Goal: Transaction & Acquisition: Subscribe to service/newsletter

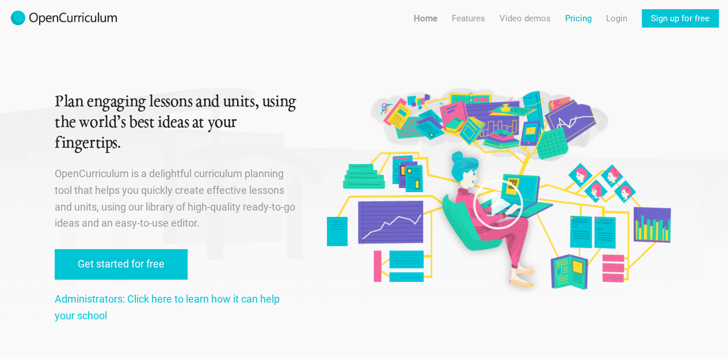
click at [582, 20] on link "Pricing" at bounding box center [579, 18] width 26 height 18
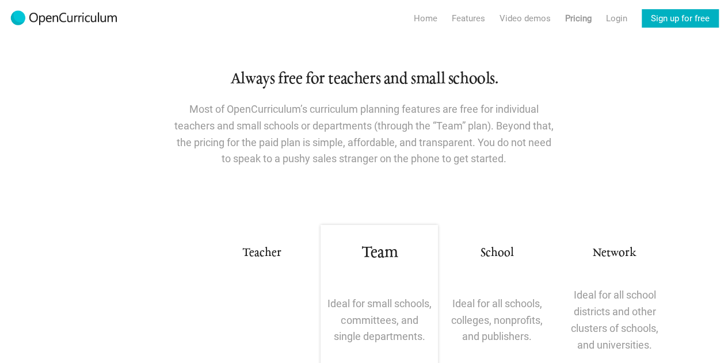
click at [682, 13] on link "Sign up for free" at bounding box center [680, 18] width 77 height 18
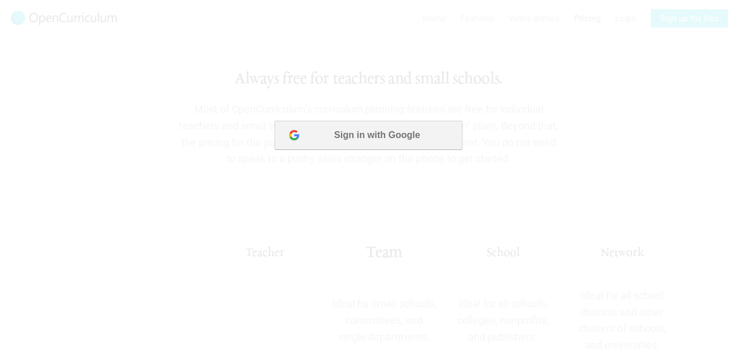
click at [367, 135] on button "Sign in with Google" at bounding box center [368, 135] width 187 height 29
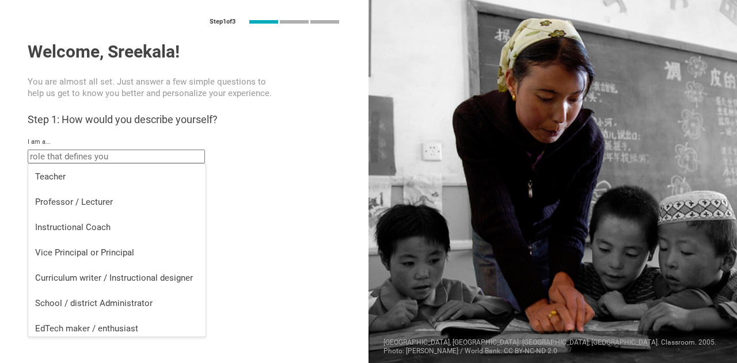
click at [120, 155] on input "text" at bounding box center [116, 157] width 177 height 14
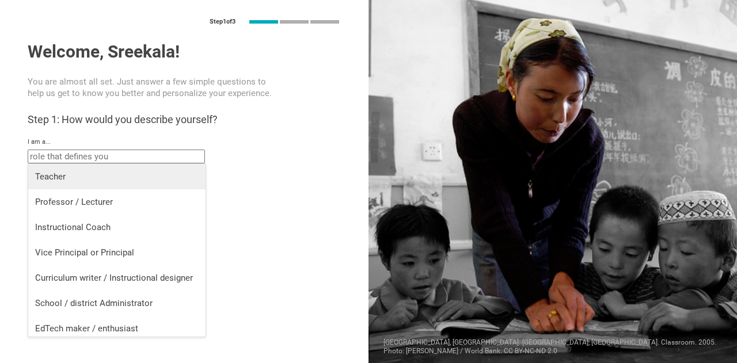
click at [70, 179] on div "Teacher" at bounding box center [117, 177] width 164 height 12
type input "Teacher"
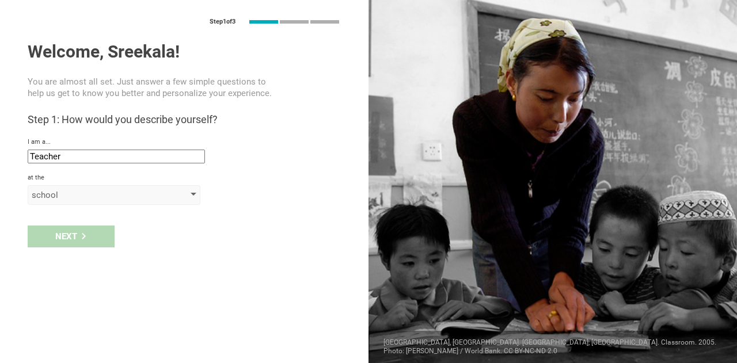
click at [191, 196] on div at bounding box center [194, 195] width 6 height 5
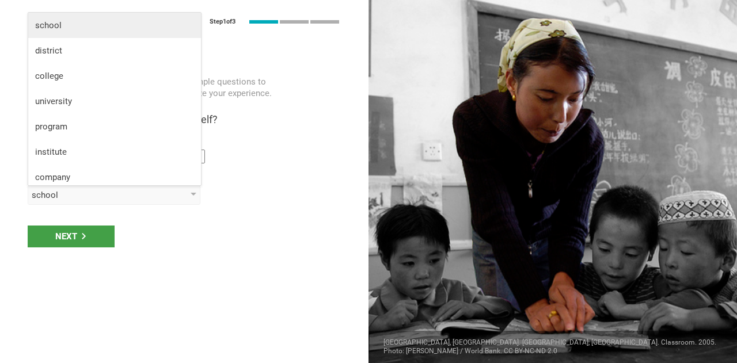
click at [71, 26] on div "school" at bounding box center [114, 26] width 159 height 12
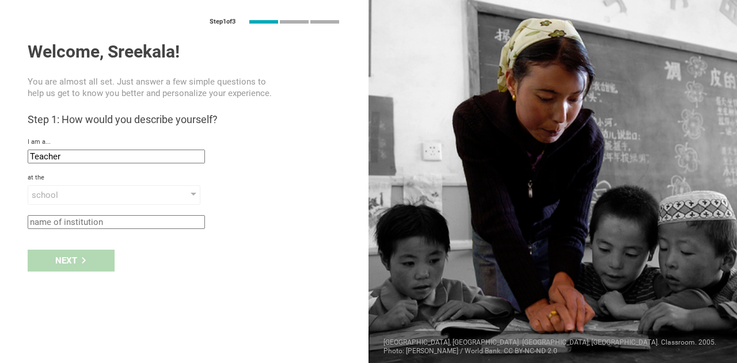
click at [105, 221] on input "text" at bounding box center [116, 222] width 177 height 14
click at [74, 218] on input "emsG" at bounding box center [116, 222] width 177 height 14
type input "e"
click at [76, 221] on input "mseG" at bounding box center [116, 222] width 177 height 14
type input "e"
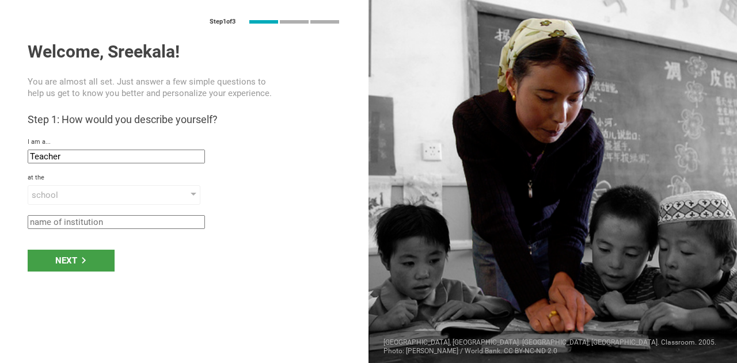
click at [39, 223] on input "text" at bounding box center [116, 222] width 177 height 14
click at [39, 223] on input "G" at bounding box center [116, 222] width 177 height 14
click at [56, 222] on input "smeG" at bounding box center [116, 222] width 177 height 14
type input "G"
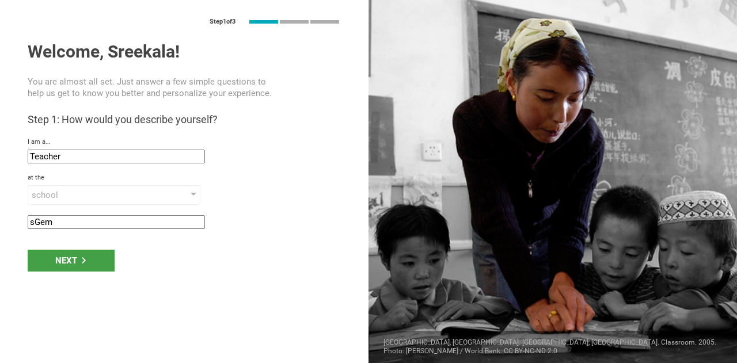
click at [36, 221] on input "sGem" at bounding box center [116, 222] width 177 height 14
click at [48, 223] on input "Gem" at bounding box center [116, 222] width 177 height 14
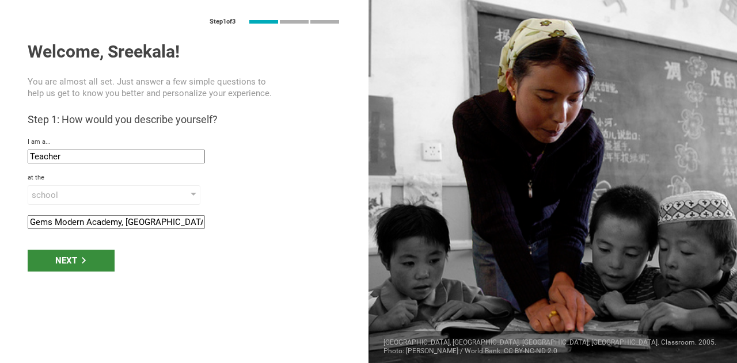
type input "Gems Modern Academy, [GEOGRAPHIC_DATA]"
click at [61, 256] on div "Next" at bounding box center [71, 261] width 87 height 22
type input "[GEOGRAPHIC_DATA], [GEOGRAPHIC_DATA]"
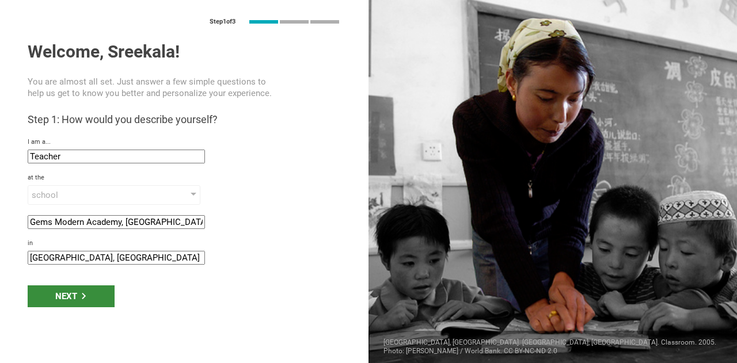
click at [71, 295] on div "Next" at bounding box center [71, 297] width 87 height 22
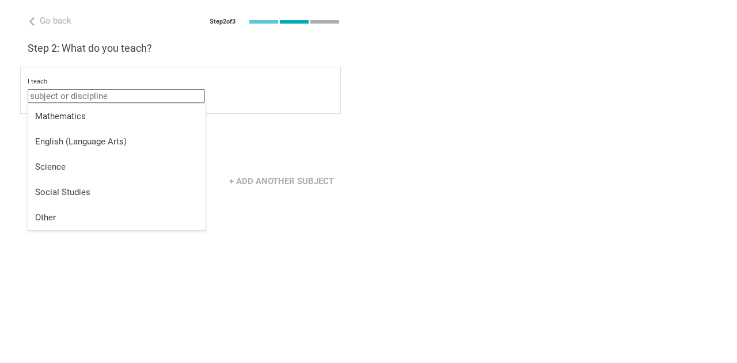
click at [129, 98] on input "text" at bounding box center [116, 96] width 177 height 14
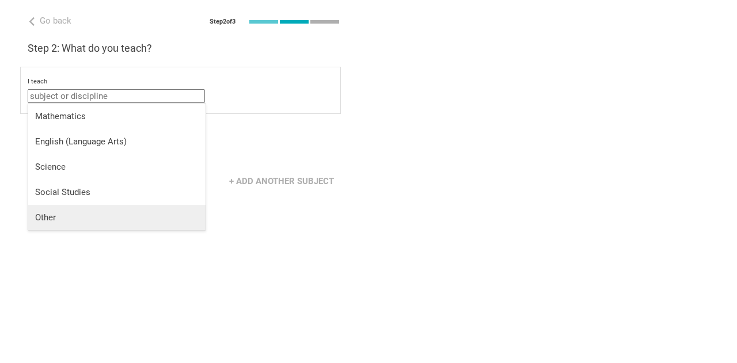
click at [59, 217] on div "Other" at bounding box center [117, 218] width 164 height 12
type input "Other"
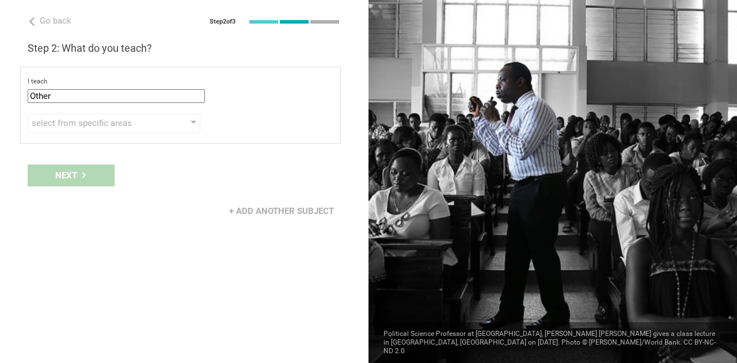
click at [68, 172] on div "Next" at bounding box center [184, 176] width 369 height 36
click at [196, 123] on div at bounding box center [194, 123] width 6 height 5
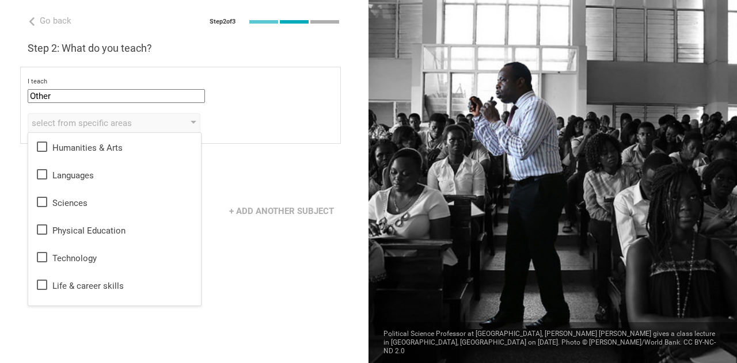
scroll to position [21, 0]
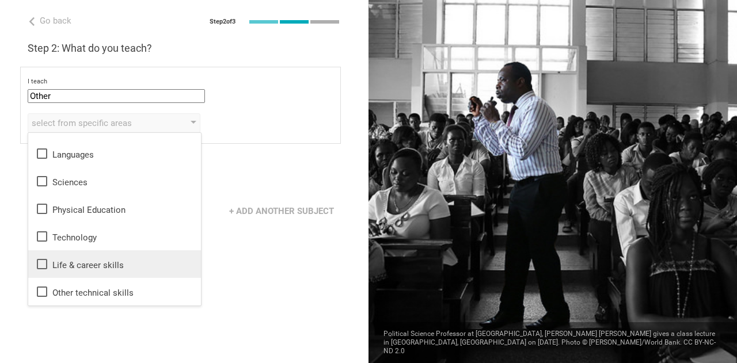
click at [44, 268] on icon at bounding box center [42, 264] width 14 height 14
click at [273, 121] on div "Life & career skills Humanities & Arts Languages Sciences Physical Education Te…" at bounding box center [181, 123] width 306 height 20
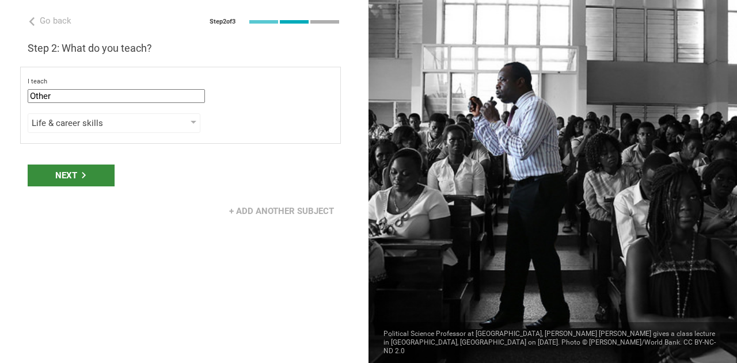
click at [73, 172] on div "Next" at bounding box center [71, 176] width 87 height 22
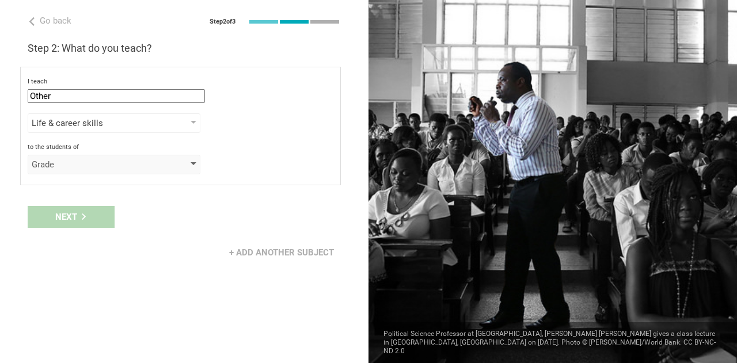
click at [197, 164] on div "Grade" at bounding box center [114, 165] width 173 height 20
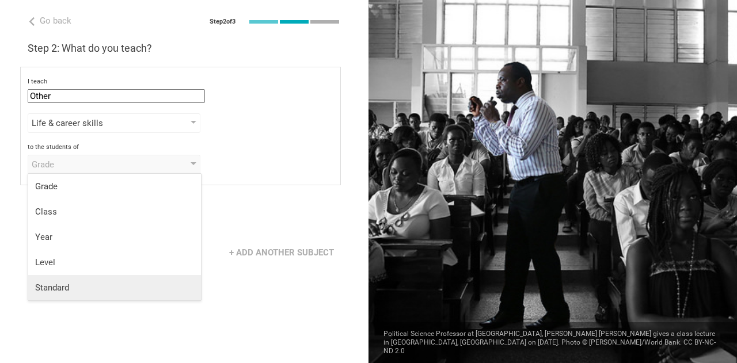
click at [103, 289] on div "Standard" at bounding box center [114, 288] width 159 height 12
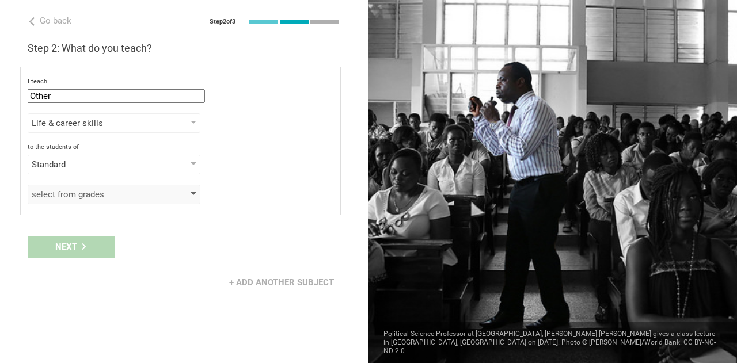
click at [192, 197] on div "select from grades" at bounding box center [114, 195] width 173 height 20
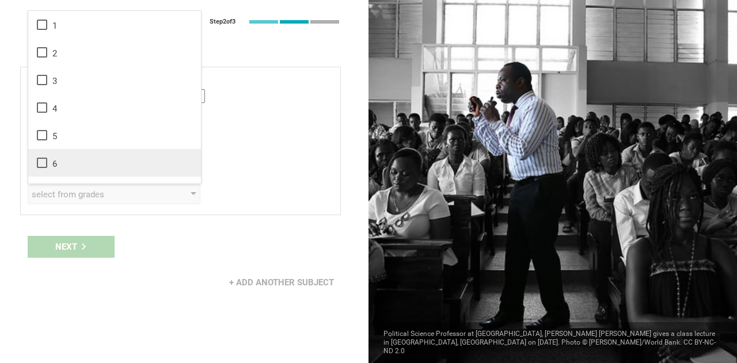
click at [44, 161] on icon at bounding box center [42, 163] width 14 height 14
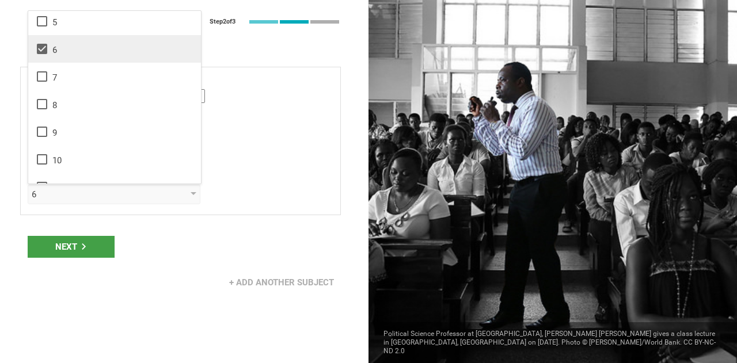
scroll to position [115, 0]
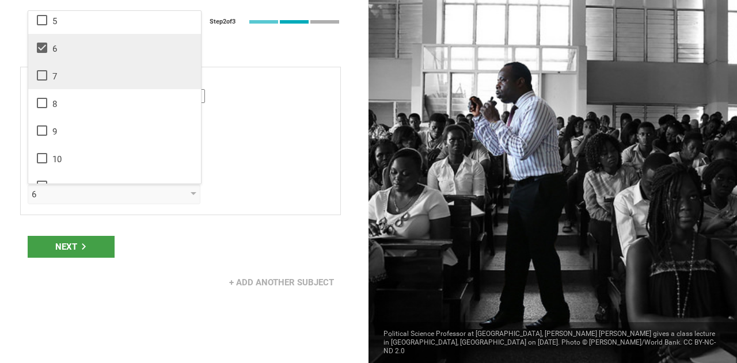
click at [43, 76] on icon at bounding box center [42, 76] width 14 height 14
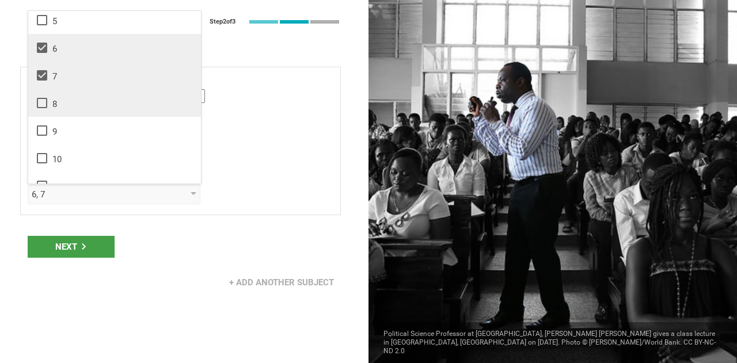
click at [41, 100] on icon at bounding box center [42, 103] width 14 height 14
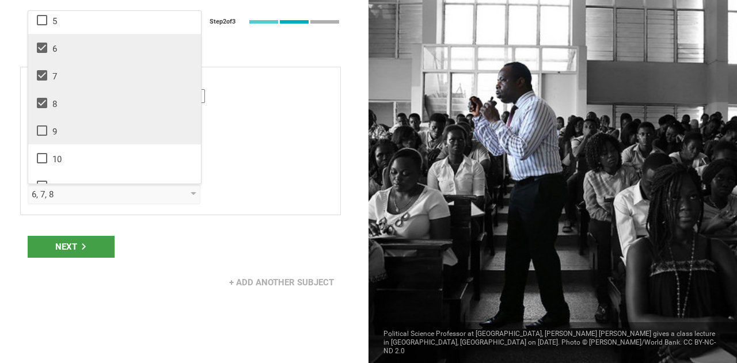
click at [39, 131] on icon at bounding box center [42, 131] width 14 height 14
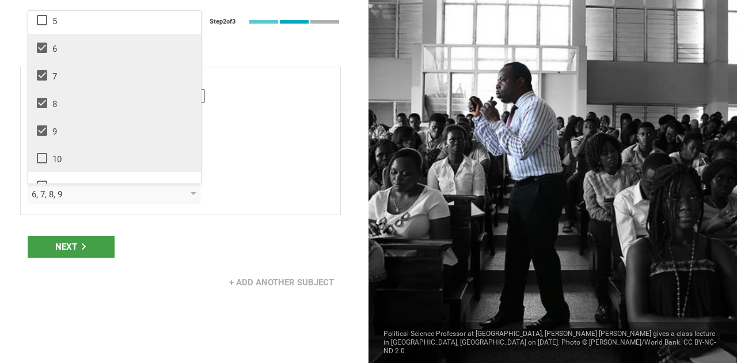
click at [43, 153] on icon at bounding box center [42, 158] width 10 height 10
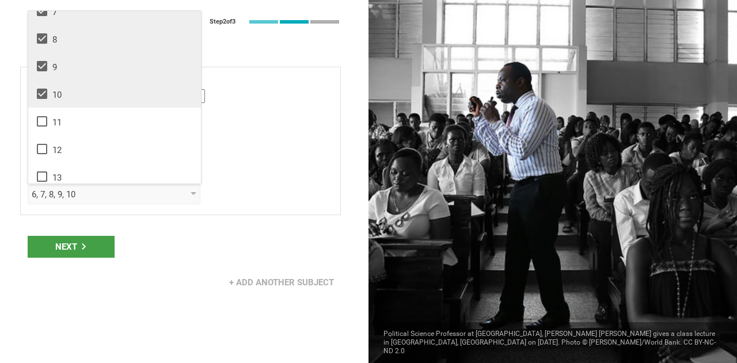
scroll to position [184, 0]
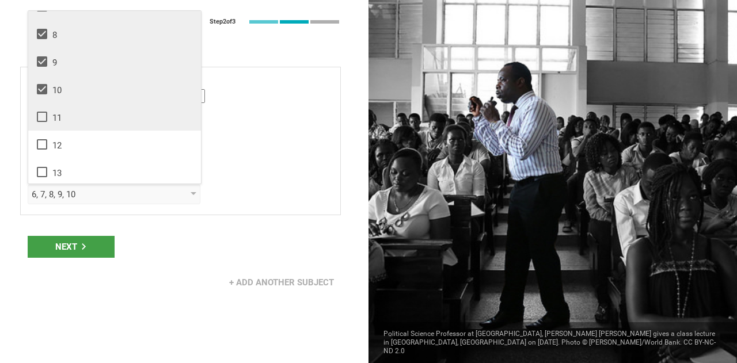
click at [41, 114] on icon at bounding box center [42, 117] width 14 height 14
click at [64, 241] on div "Next" at bounding box center [71, 247] width 87 height 22
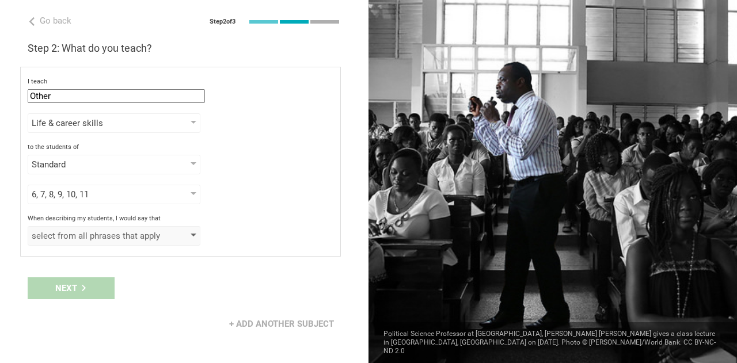
click at [196, 234] on div "select from all phrases that apply" at bounding box center [114, 236] width 173 height 20
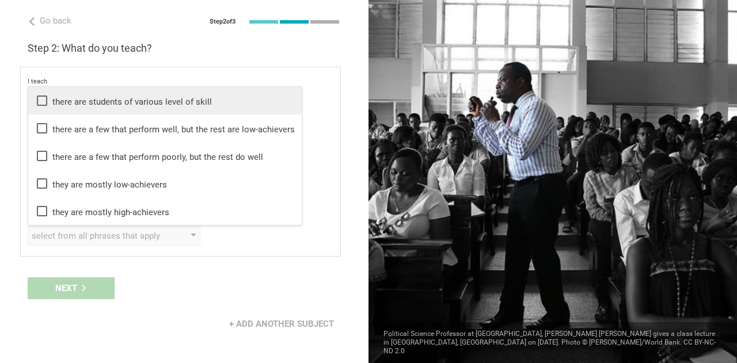
click at [41, 100] on icon at bounding box center [42, 101] width 14 height 14
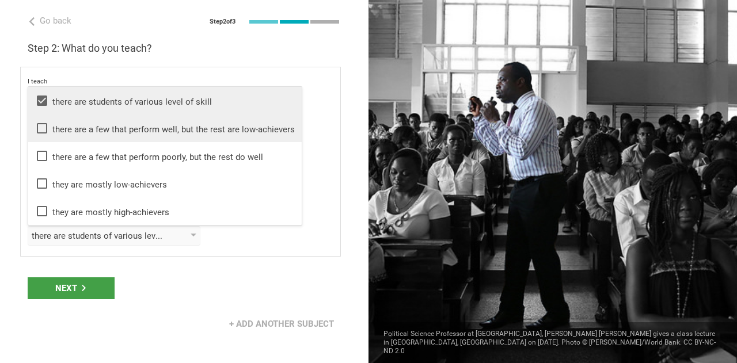
click at [45, 128] on icon at bounding box center [42, 129] width 14 height 14
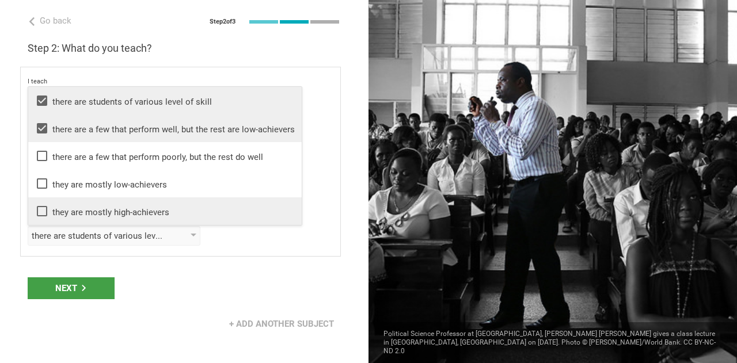
click at [44, 210] on icon at bounding box center [42, 211] width 14 height 14
click at [71, 282] on div "Next" at bounding box center [71, 289] width 87 height 22
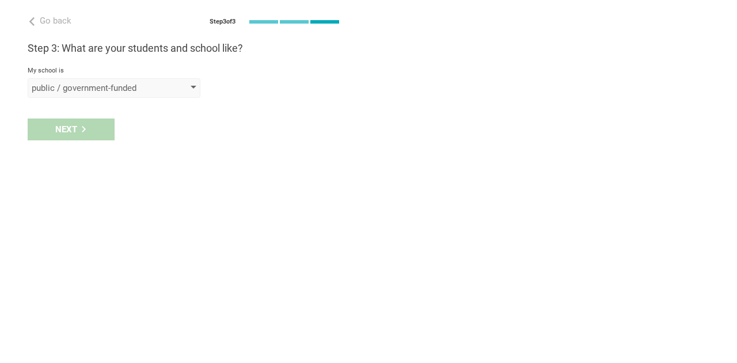
click at [196, 86] on div at bounding box center [194, 88] width 6 height 5
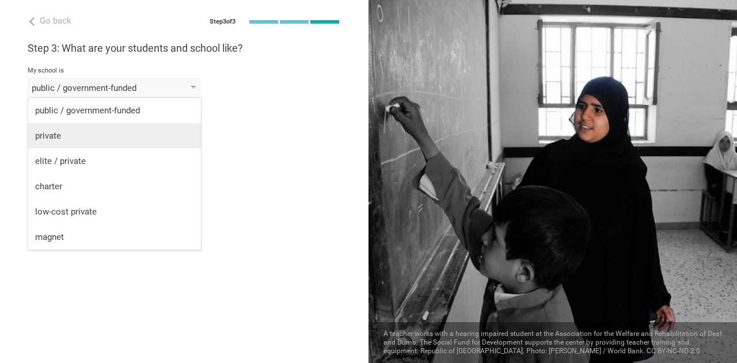
click at [92, 138] on div "private" at bounding box center [114, 136] width 159 height 12
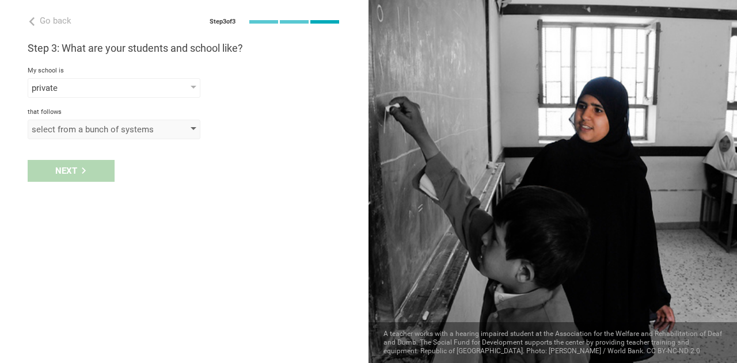
click at [198, 127] on div "select from a bunch of systems" at bounding box center [114, 130] width 173 height 20
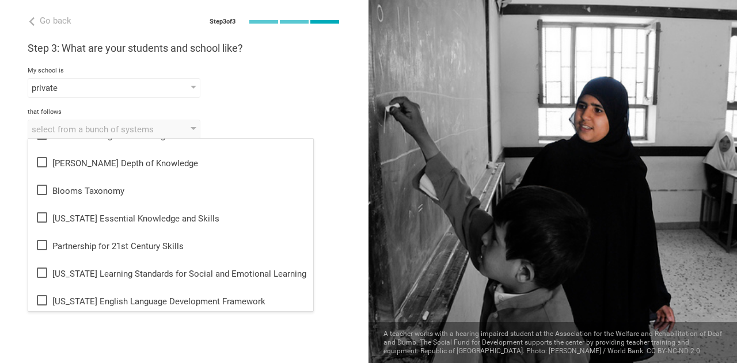
scroll to position [138, 0]
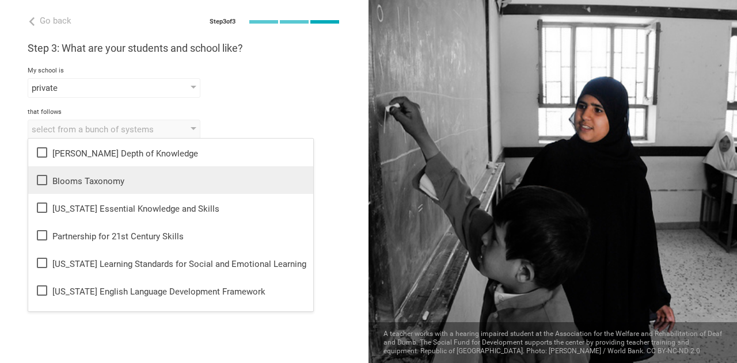
click at [44, 180] on icon at bounding box center [42, 180] width 14 height 14
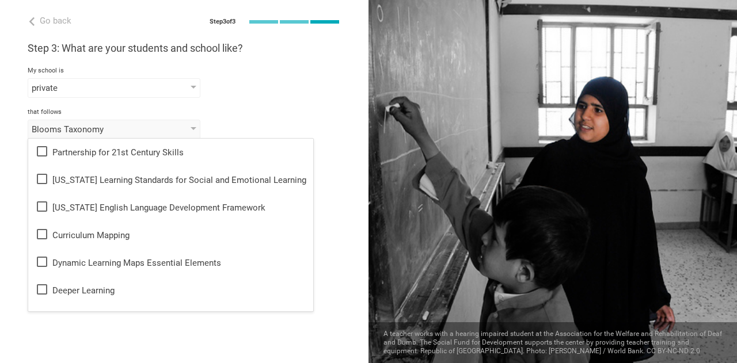
scroll to position [245, 0]
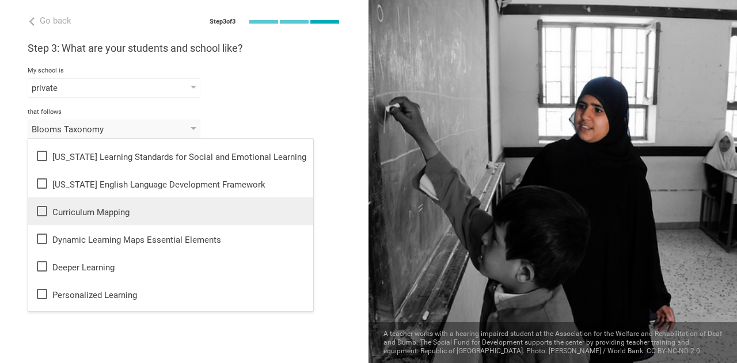
click at [43, 211] on icon at bounding box center [42, 211] width 14 height 14
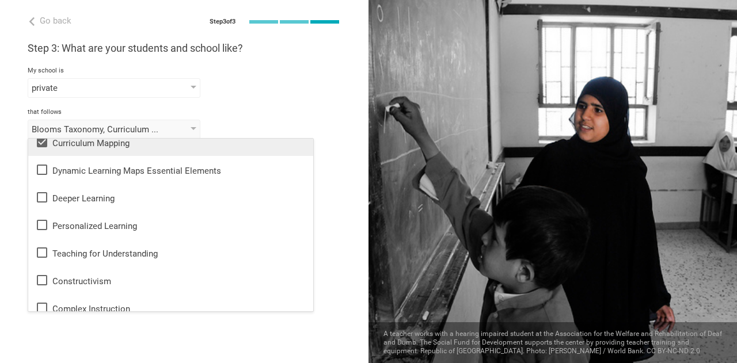
scroll to position [314, 0]
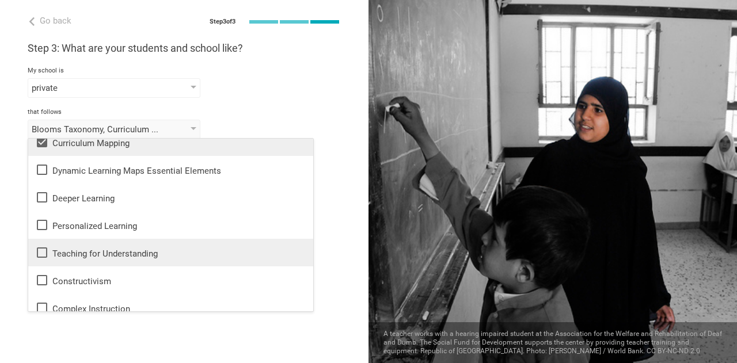
click at [43, 249] on icon at bounding box center [42, 253] width 14 height 14
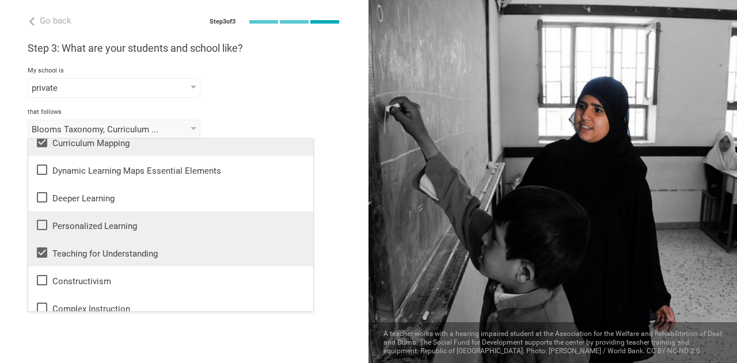
click at [41, 226] on icon at bounding box center [42, 225] width 14 height 14
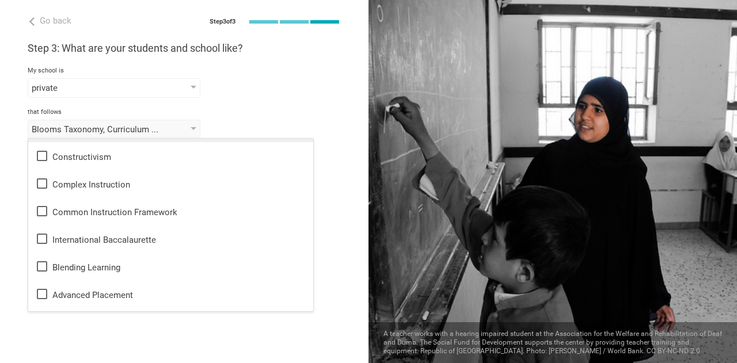
scroll to position [461, 0]
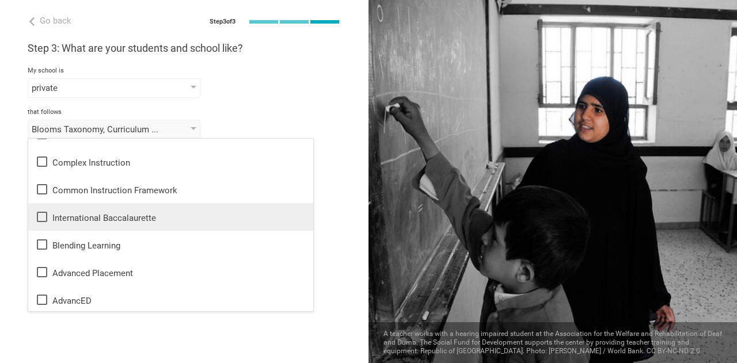
click at [43, 221] on icon at bounding box center [42, 217] width 14 height 14
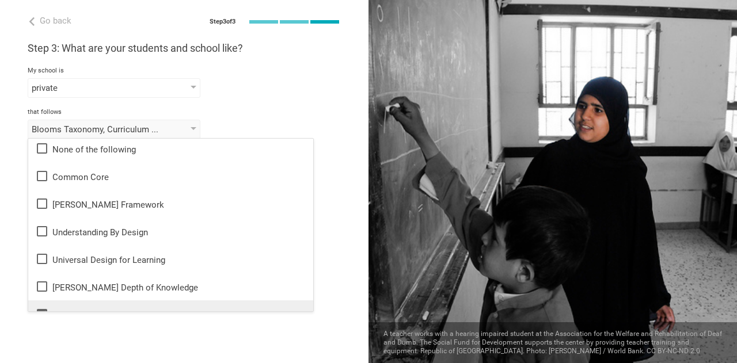
scroll to position [0, 0]
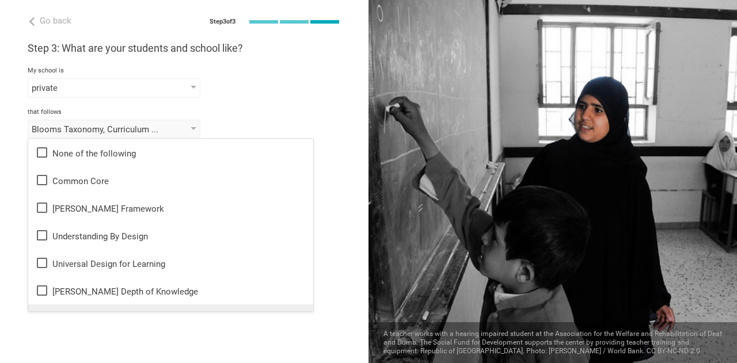
click at [345, 231] on div "Go back Step 3 of 3 Welcome, Sreekala! You are almost all set. Just answer a fe…" at bounding box center [184, 181] width 369 height 363
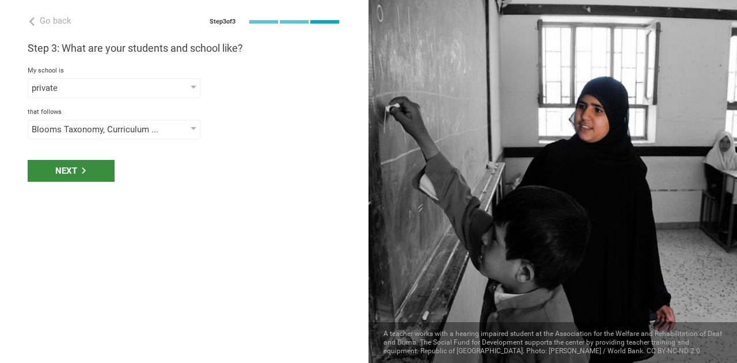
click at [70, 166] on div "Next" at bounding box center [71, 171] width 87 height 22
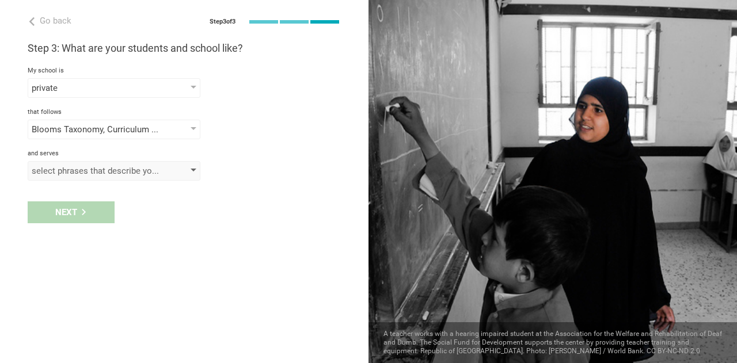
click at [195, 169] on div at bounding box center [194, 171] width 6 height 5
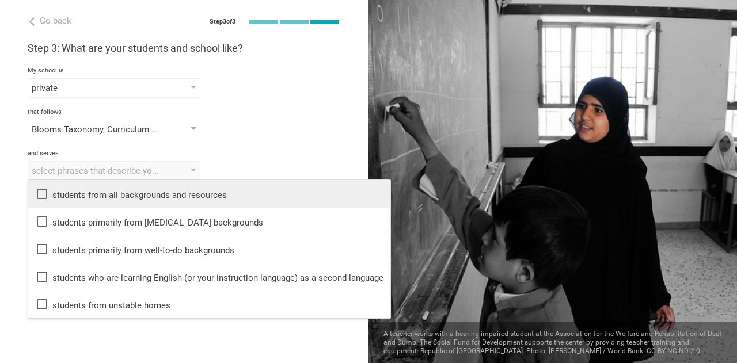
click at [43, 195] on icon at bounding box center [42, 194] width 14 height 14
click at [322, 130] on div "Blooms Taxonomy, Curriculum Mapping, Personalized Learning, Teaching for Unders…" at bounding box center [184, 130] width 313 height 20
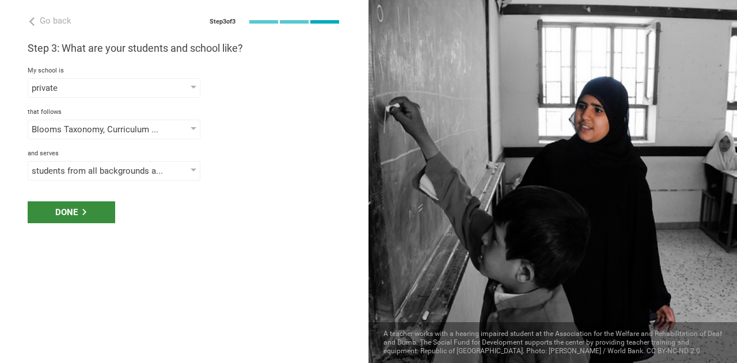
click at [67, 207] on div "Done" at bounding box center [72, 213] width 88 height 22
